Goal: Use online tool/utility

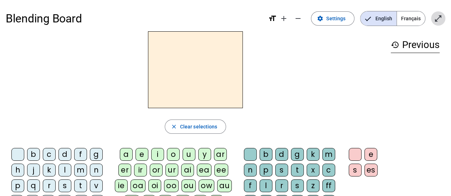
click at [440, 20] on mat-icon "open_in_full" at bounding box center [438, 18] width 9 height 9
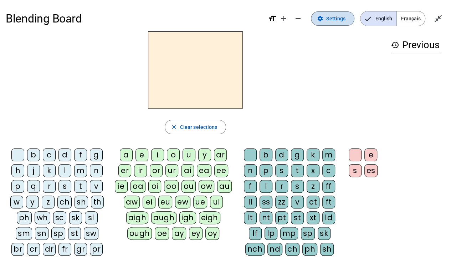
click at [330, 11] on span at bounding box center [332, 18] width 43 height 17
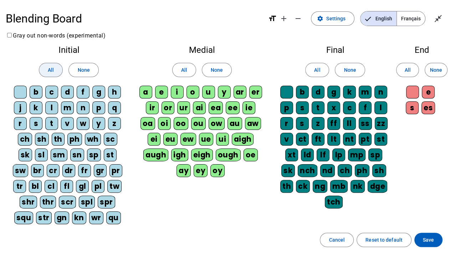
click at [56, 68] on span at bounding box center [50, 69] width 23 height 17
click at [180, 72] on span at bounding box center [183, 69] width 23 height 17
click at [308, 74] on span at bounding box center [316, 69] width 23 height 17
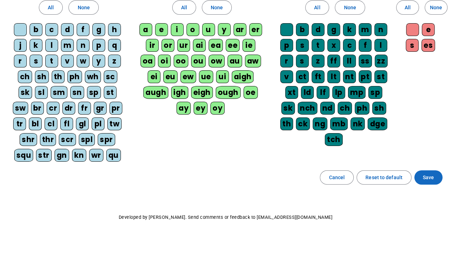
click at [429, 176] on span "Save" at bounding box center [428, 177] width 11 height 9
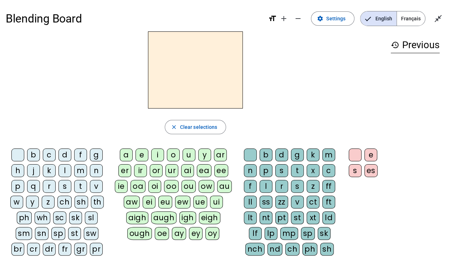
click at [126, 154] on div "a" at bounding box center [126, 154] width 13 height 13
click at [246, 172] on div "n" at bounding box center [250, 170] width 13 height 13
click at [327, 154] on div "m" at bounding box center [328, 154] width 13 height 13
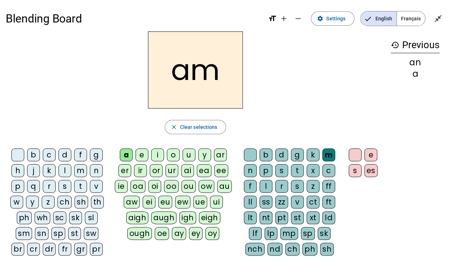
click at [315, 167] on div "x" at bounding box center [312, 170] width 13 height 13
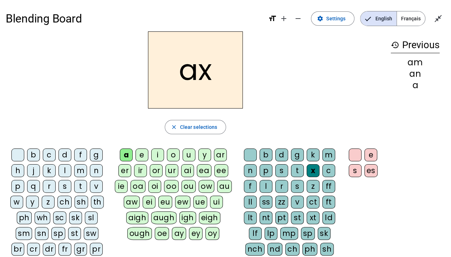
click at [299, 168] on div "t" at bounding box center [297, 170] width 13 height 13
click at [81, 154] on div "f" at bounding box center [80, 154] width 13 height 13
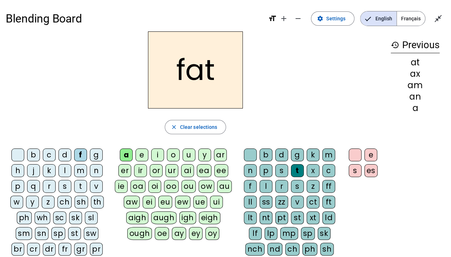
click at [62, 188] on div "s" at bounding box center [64, 186] width 13 height 13
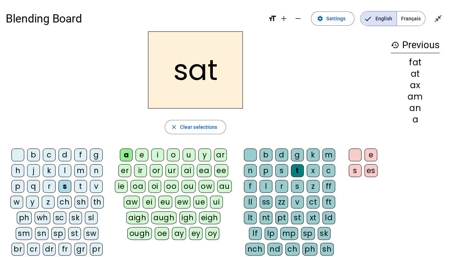
click at [50, 186] on div "r" at bounding box center [49, 186] width 13 height 13
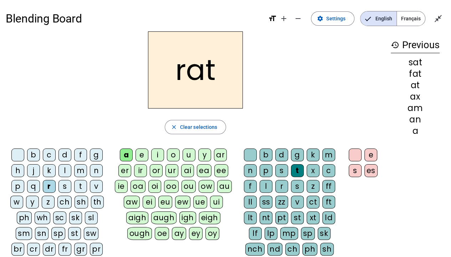
click at [353, 170] on div "s" at bounding box center [354, 170] width 13 height 13
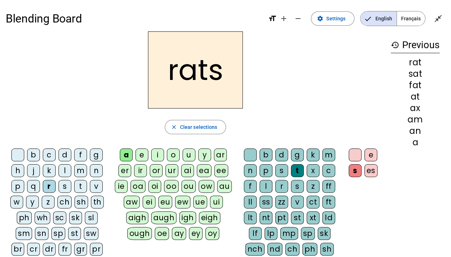
click at [78, 167] on div "m" at bounding box center [80, 170] width 13 height 13
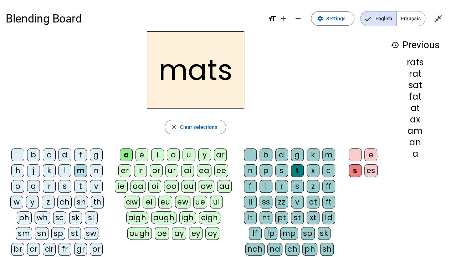
click at [51, 155] on div "c" at bounding box center [49, 154] width 13 height 13
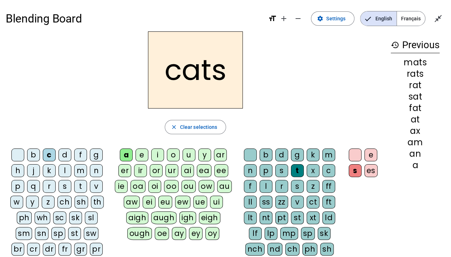
click at [264, 165] on div "p" at bounding box center [265, 170] width 13 height 13
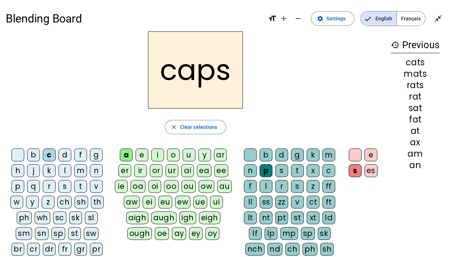
click at [92, 171] on div "n" at bounding box center [96, 170] width 13 height 13
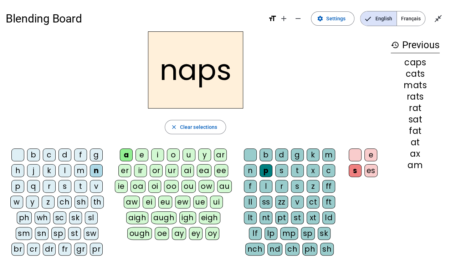
click at [356, 153] on div at bounding box center [354, 154] width 13 height 13
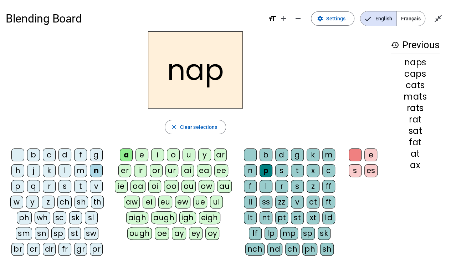
click at [61, 185] on div "s" at bounding box center [64, 186] width 13 height 13
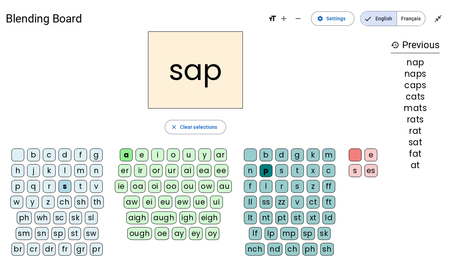
click at [35, 232] on div "sn" at bounding box center [42, 233] width 14 height 13
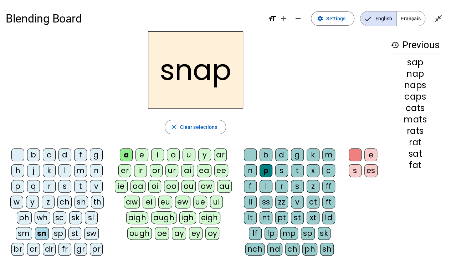
click at [91, 217] on div "sl" at bounding box center [91, 217] width 13 height 13
